Goal: Task Accomplishment & Management: Manage account settings

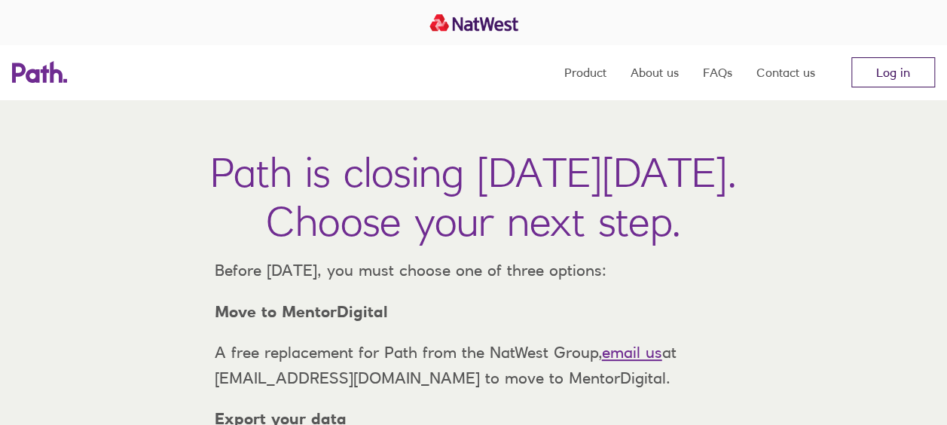
click at [904, 75] on link "Log in" at bounding box center [894, 72] width 84 height 30
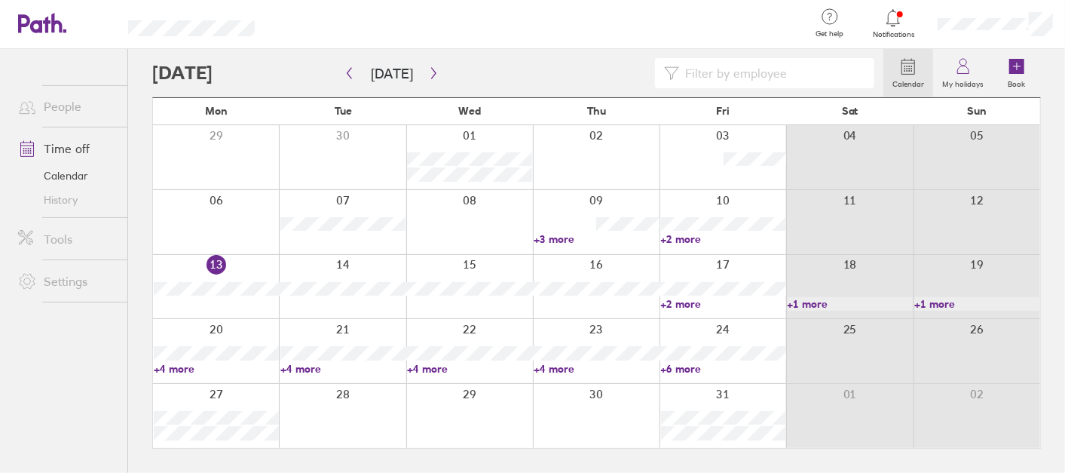
click at [684, 304] on link "+2 more" at bounding box center [723, 304] width 125 height 14
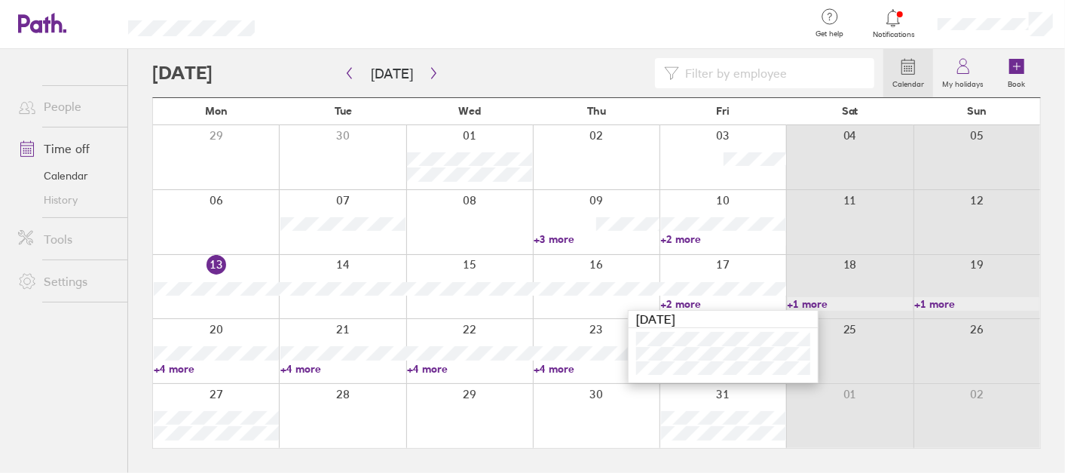
click at [166, 372] on link "+4 more" at bounding box center [216, 369] width 125 height 14
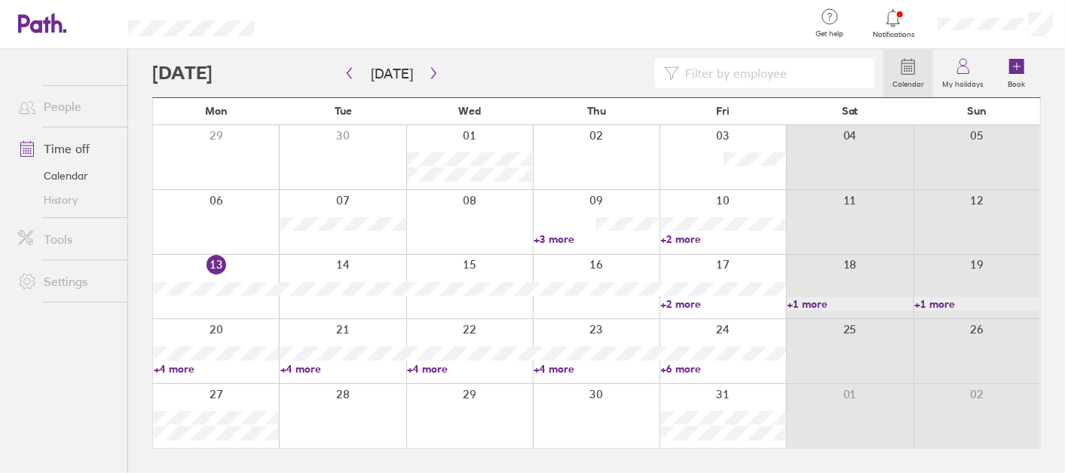
click at [176, 369] on link "+4 more" at bounding box center [216, 369] width 125 height 14
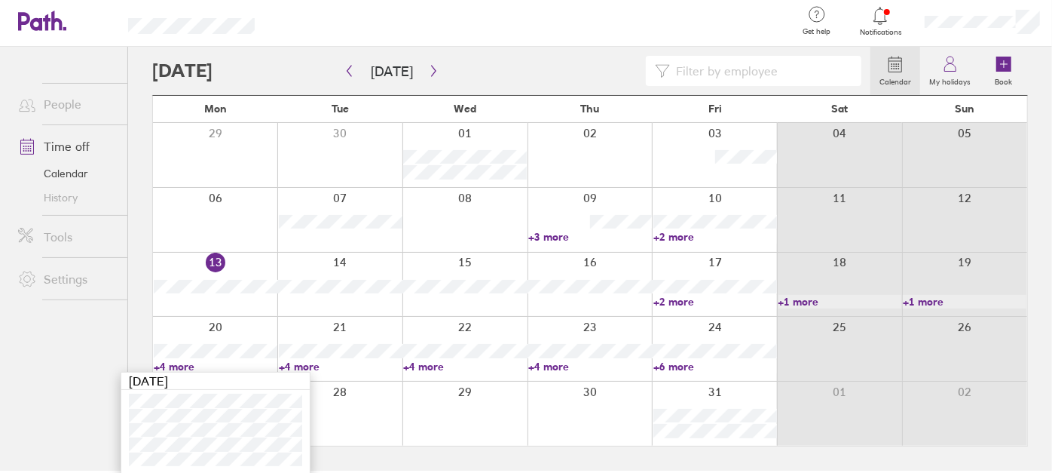
scroll to position [3, 0]
click at [318, 362] on link "+4 more" at bounding box center [341, 366] width 124 height 14
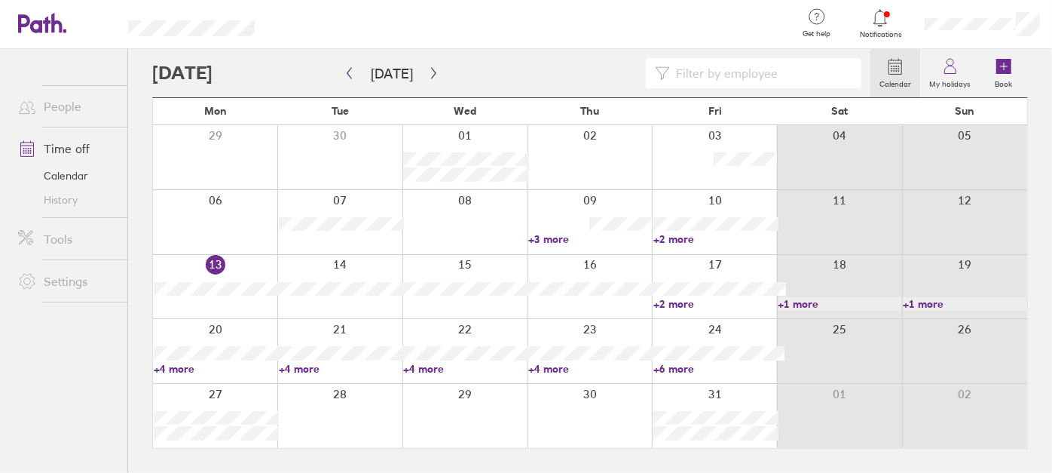
scroll to position [0, 0]
click at [323, 365] on link "+4 more" at bounding box center [342, 369] width 125 height 14
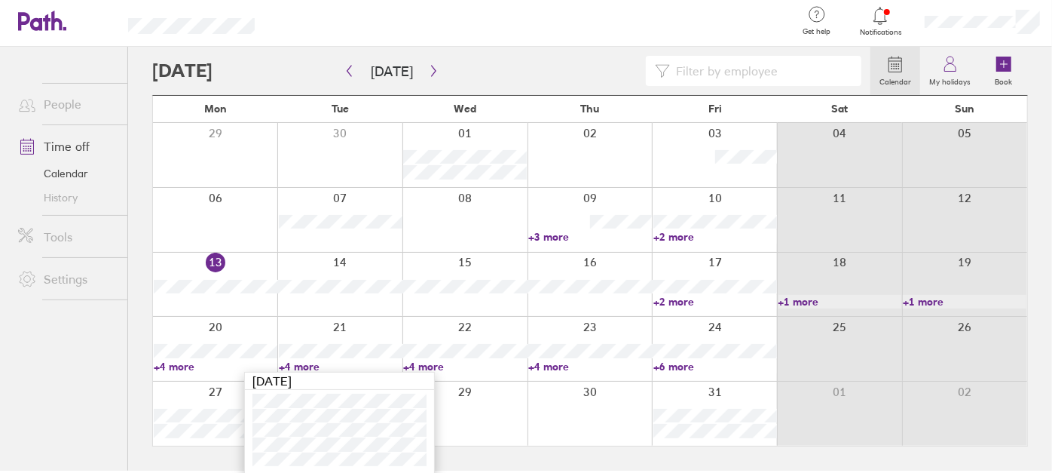
scroll to position [3, 0]
click at [301, 365] on link "+4 more" at bounding box center [341, 366] width 124 height 14
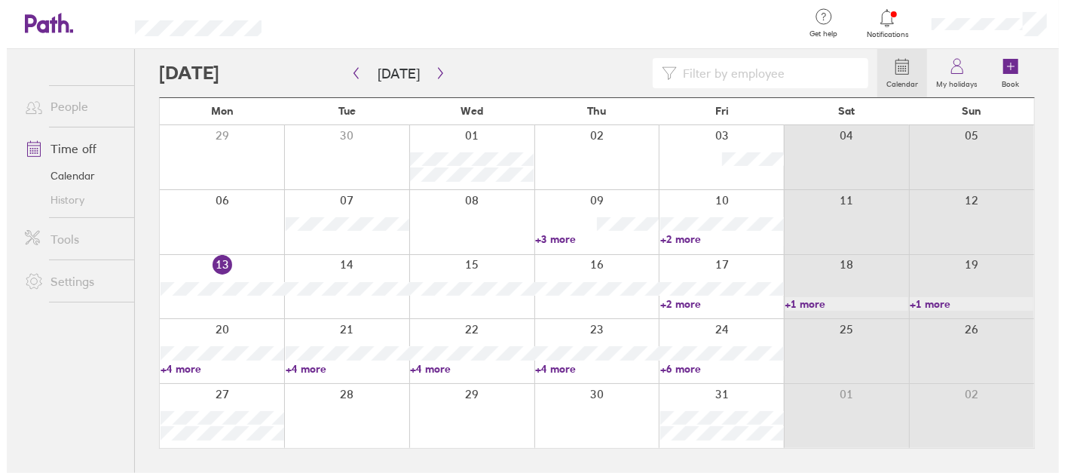
scroll to position [0, 0]
